Goal: Obtain resource: Download file/media

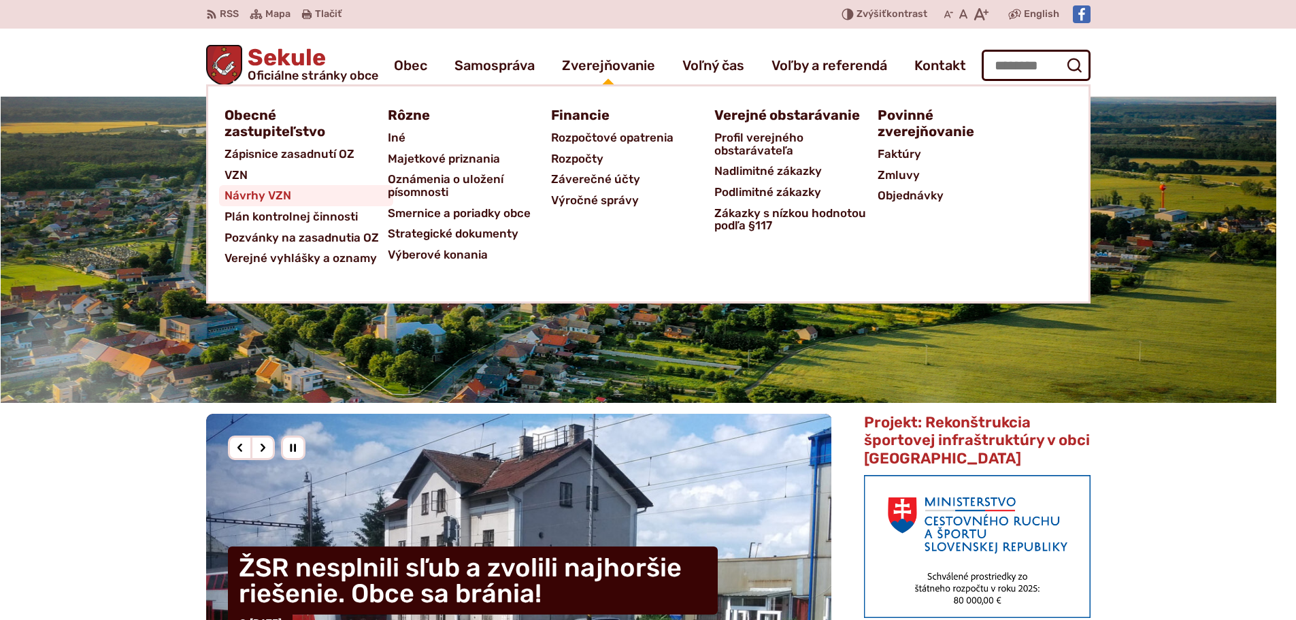
click at [267, 198] on span "Návrhy VZN" at bounding box center [257, 195] width 67 height 21
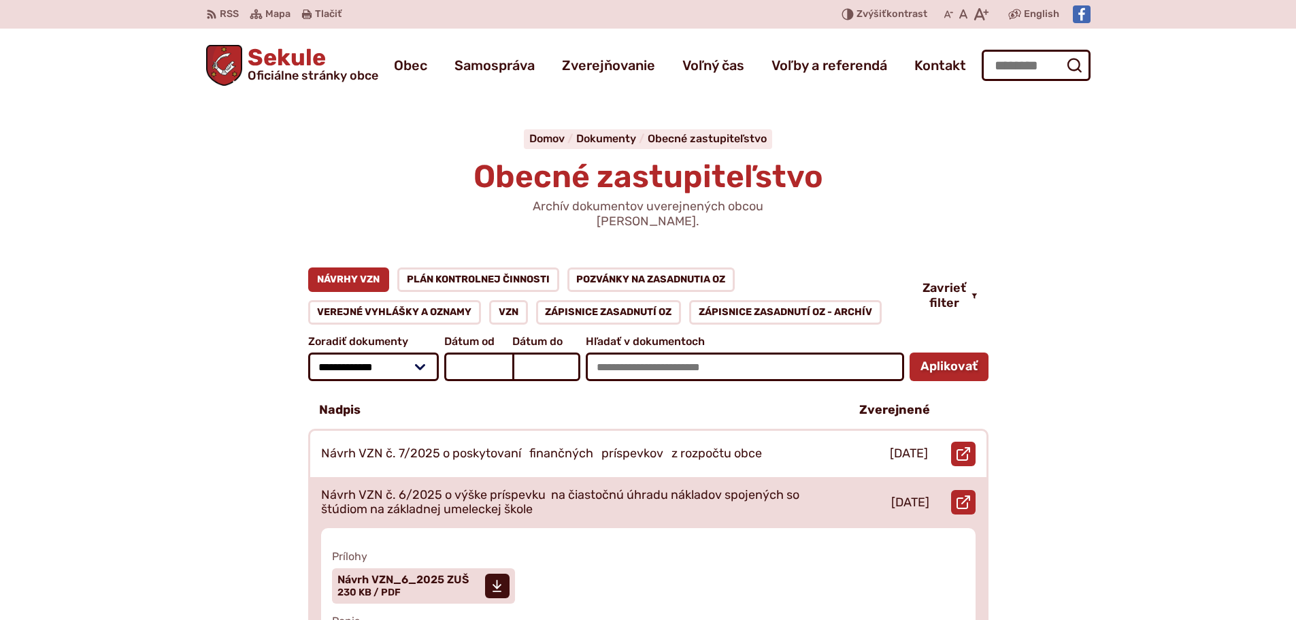
click at [409, 488] on p "Návrh VZN č. 6/2025 o výške príspevku na čiastočnú úhradu nákladov spojených so…" at bounding box center [574, 502] width 506 height 29
click at [386, 574] on span "Návrh VZN_6_2025 ZUŠ" at bounding box center [402, 579] width 131 height 11
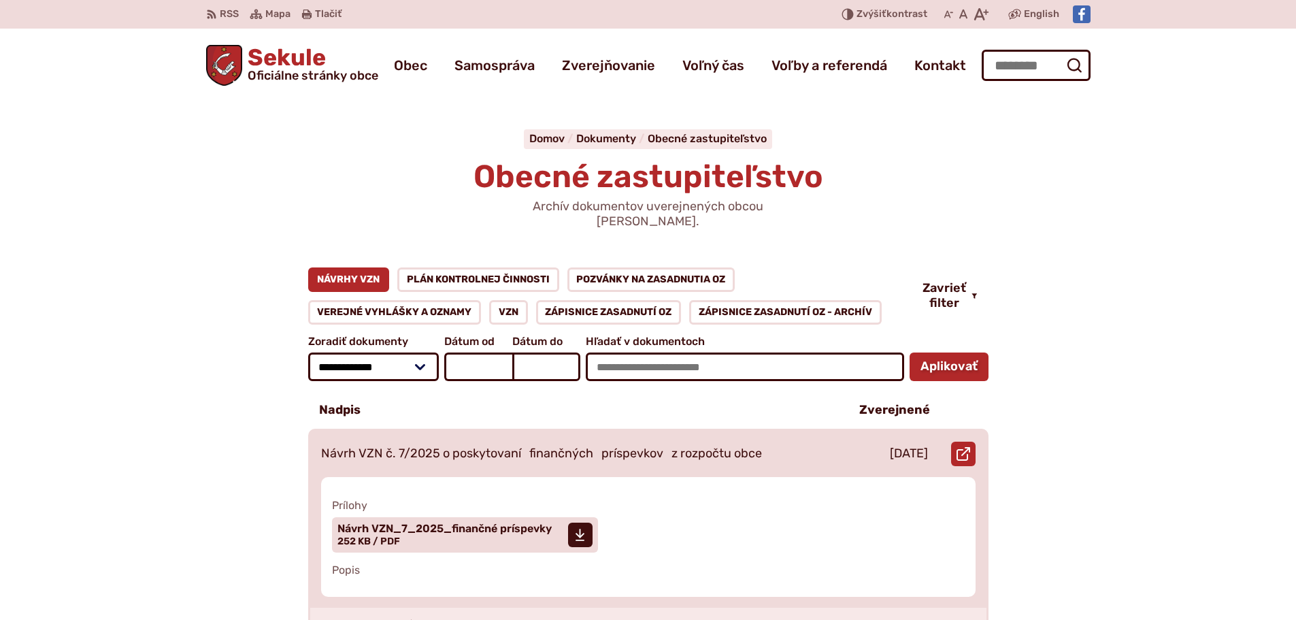
click at [495, 446] on p "Návrh VZN č. 7/2025 o poskytovaní finančných príspevkov z rozpočtu obce" at bounding box center [541, 453] width 441 height 15
click at [429, 523] on span "Návrh VZN_7_2025_finančné príspevky" at bounding box center [444, 528] width 214 height 11
